Goal: Navigation & Orientation: Understand site structure

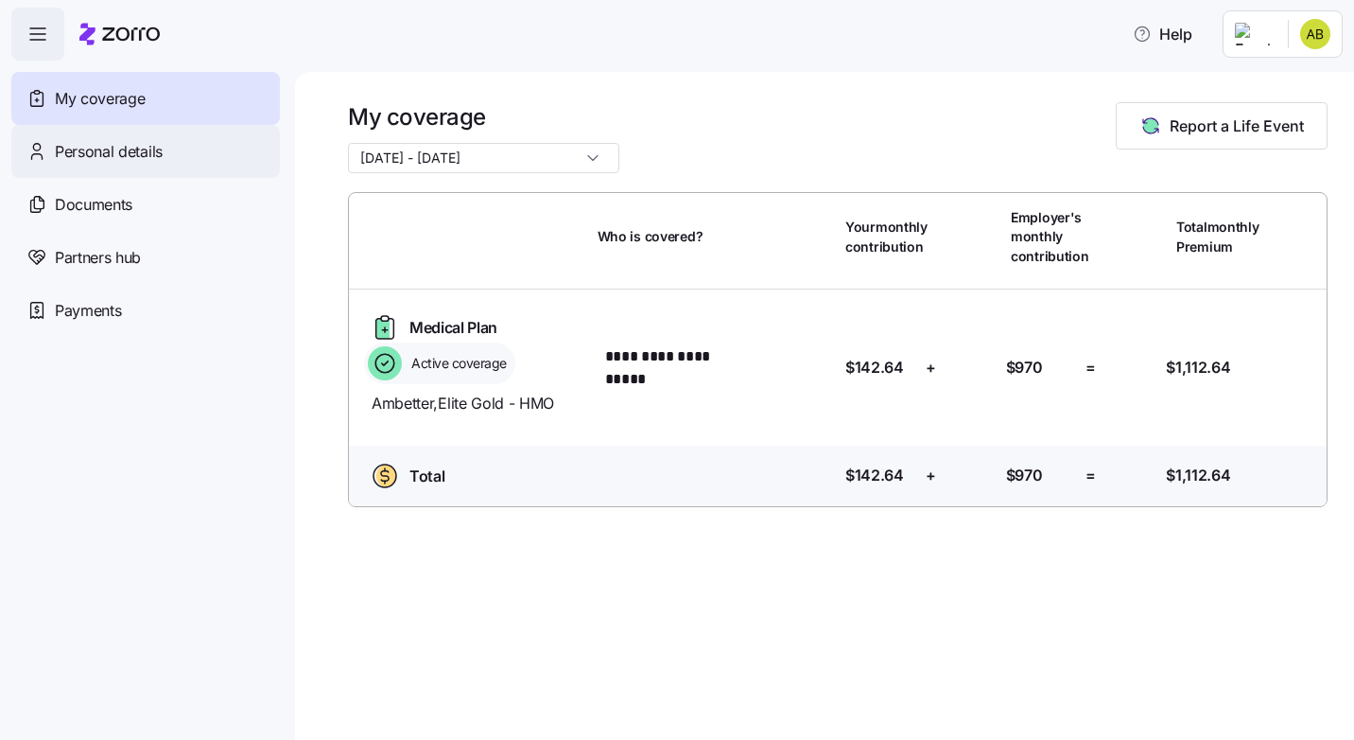
click at [191, 154] on div "Personal details" at bounding box center [145, 151] width 269 height 53
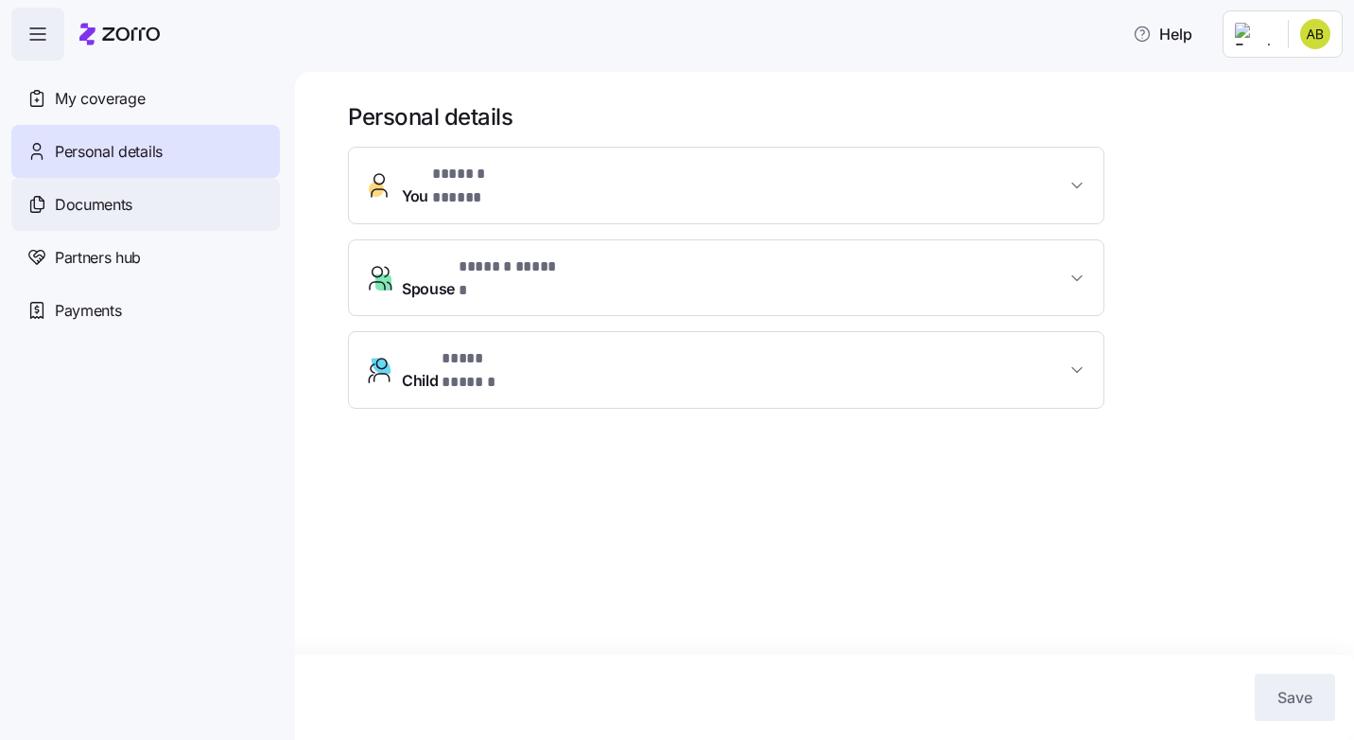
click at [155, 211] on div "Documents" at bounding box center [145, 204] width 269 height 53
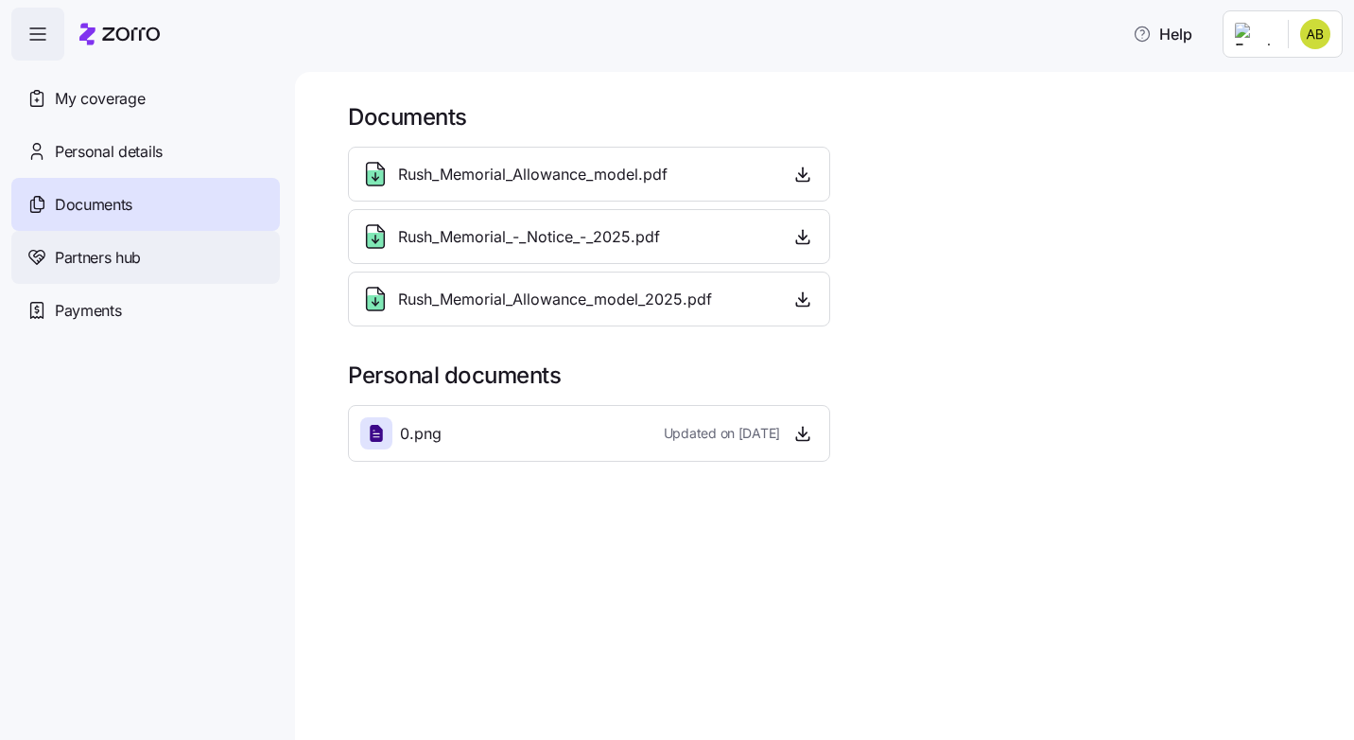
click at [159, 264] on div "Partners hub" at bounding box center [145, 257] width 269 height 53
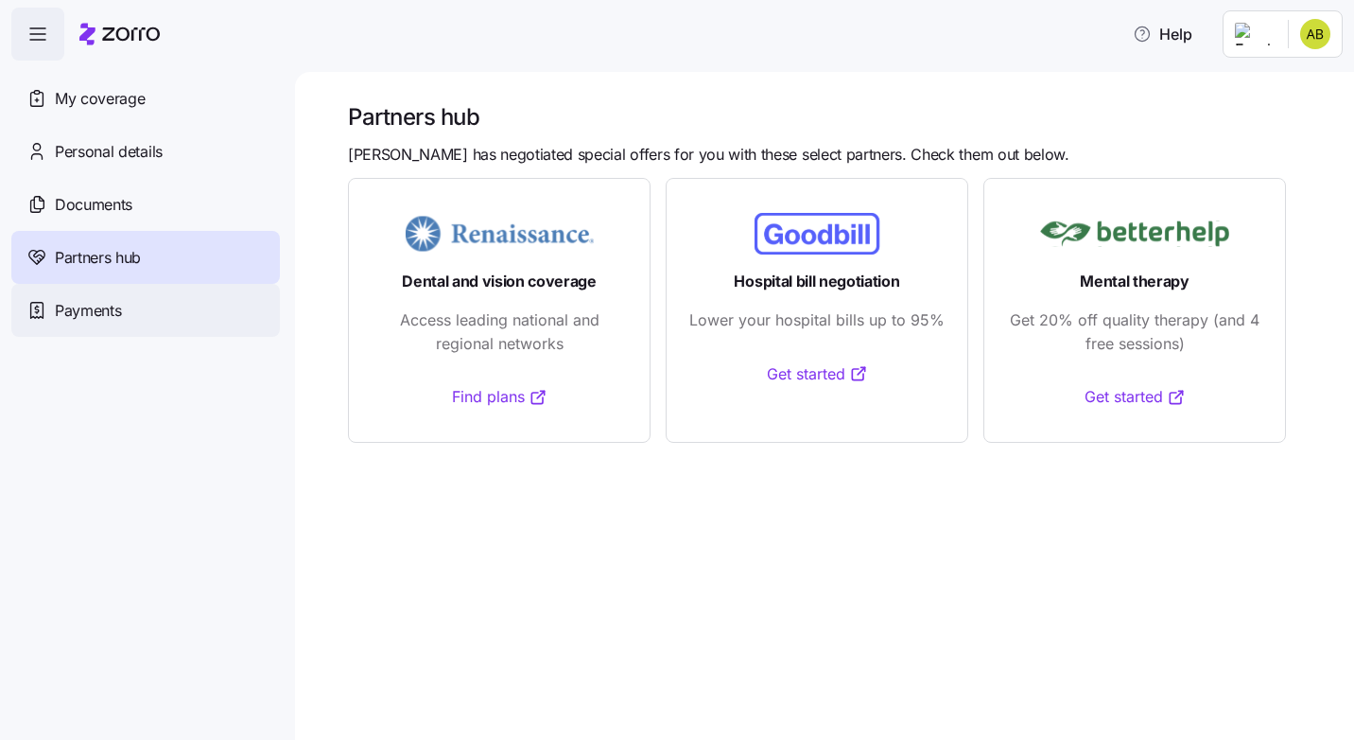
click at [129, 305] on div "Payments" at bounding box center [145, 310] width 269 height 53
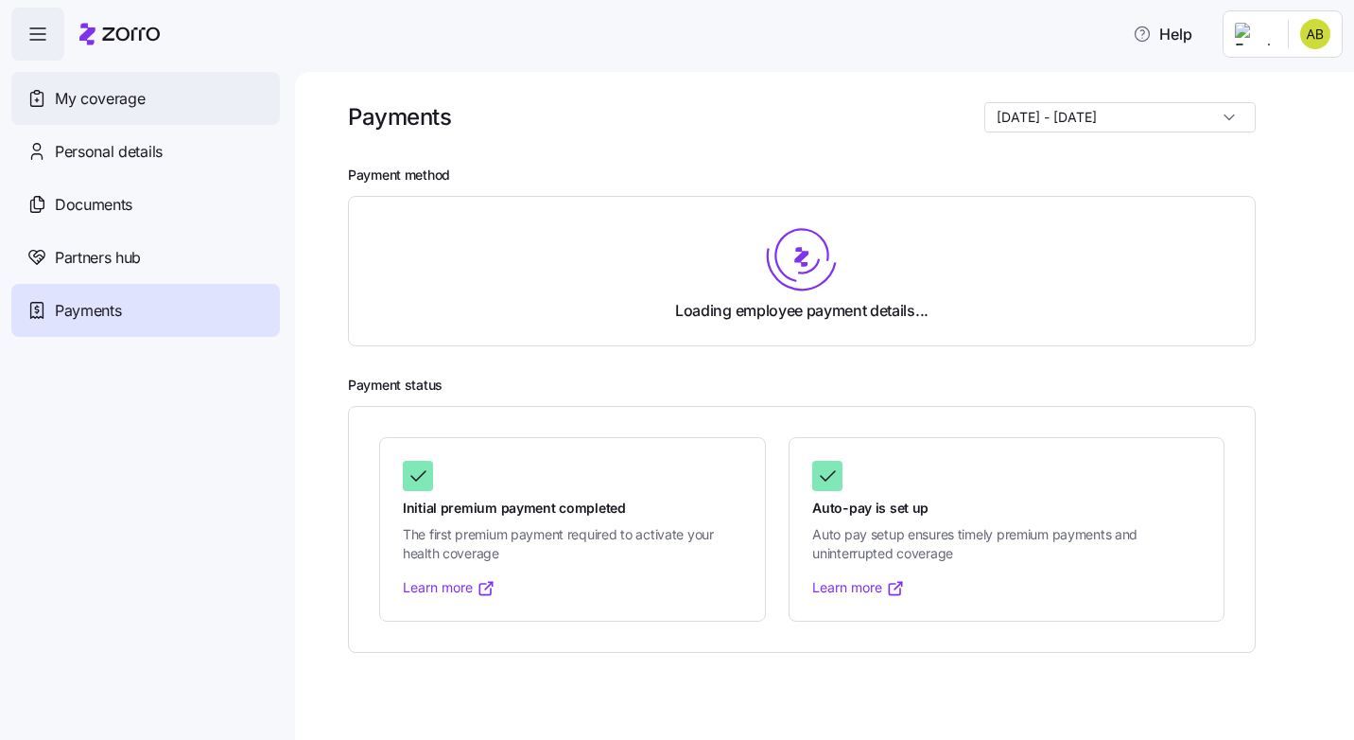
click at [83, 93] on span "My coverage" at bounding box center [100, 99] width 90 height 24
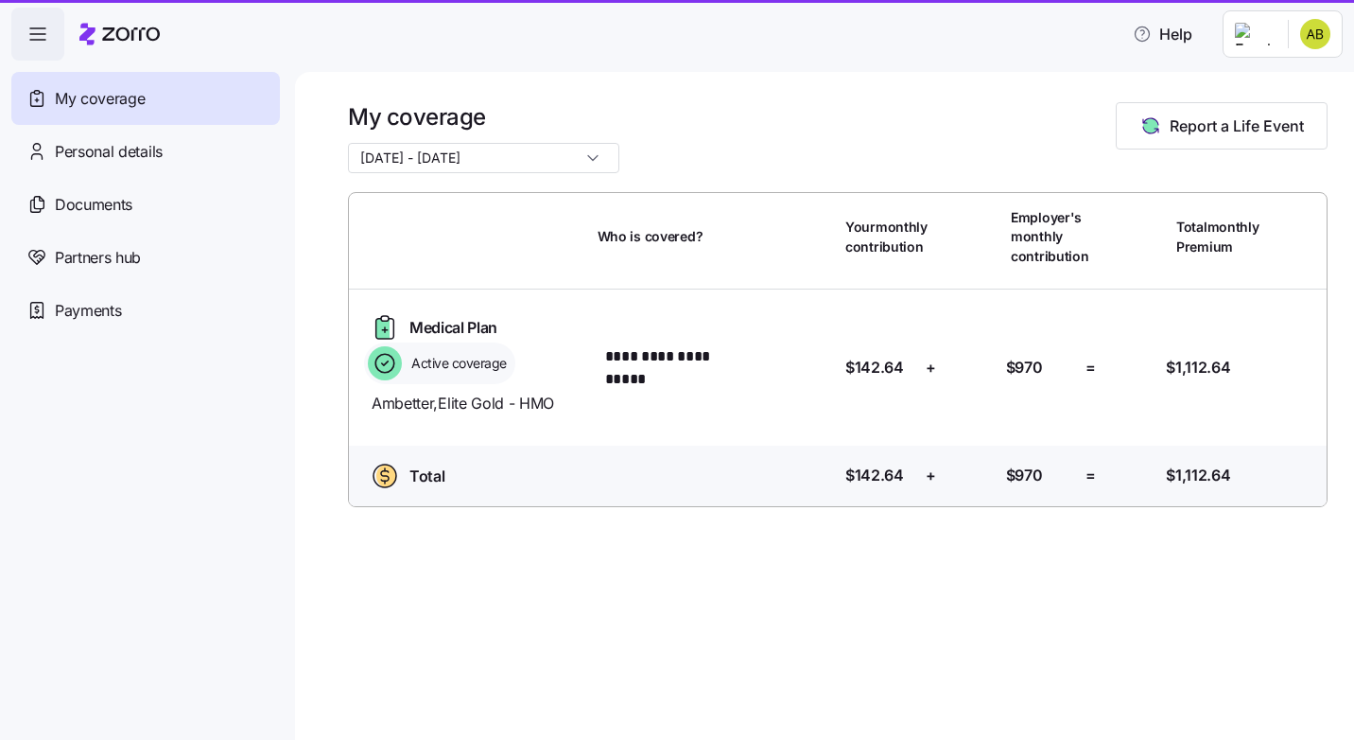
click at [38, 36] on icon "button" at bounding box center [37, 34] width 23 height 23
